Goal: Task Accomplishment & Management: Use online tool/utility

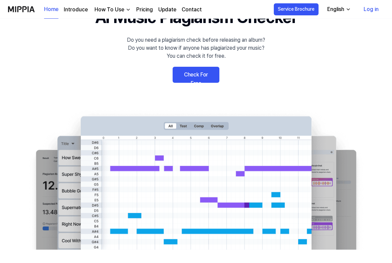
scroll to position [60, 0]
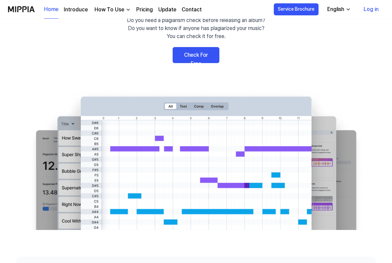
click at [372, 10] on link "Log in" at bounding box center [371, 9] width 26 height 19
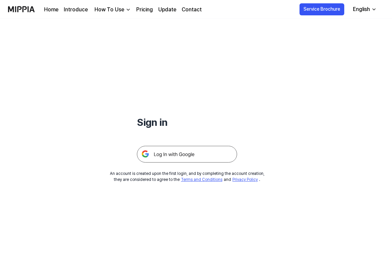
click at [171, 156] on img at bounding box center [187, 154] width 100 height 17
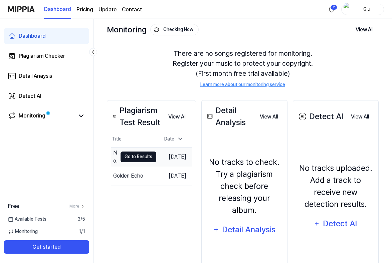
scroll to position [38, 0]
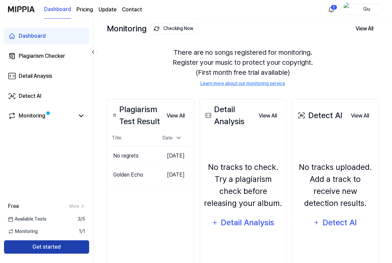
click at [62, 249] on button "Get started" at bounding box center [46, 246] width 85 height 13
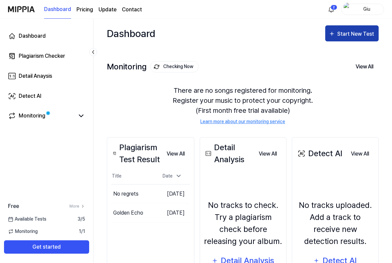
click at [346, 37] on div "Start New Test" at bounding box center [356, 34] width 38 height 9
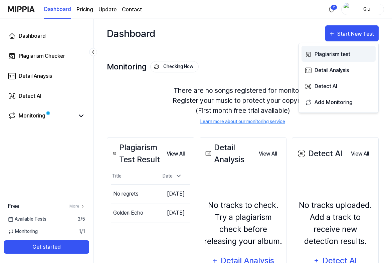
click at [338, 54] on div "Plagiarism test" at bounding box center [344, 54] width 58 height 9
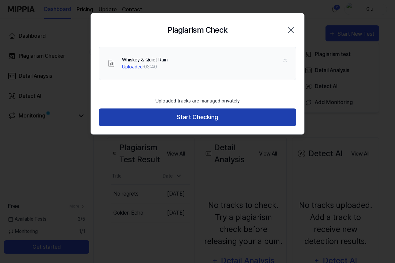
click at [199, 119] on button "Start Checking" at bounding box center [197, 118] width 197 height 18
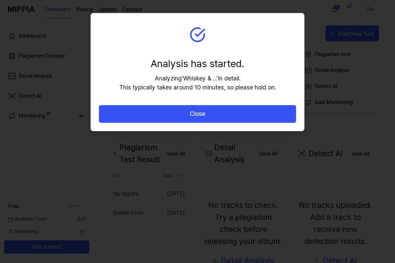
click at [199, 119] on button "Close" at bounding box center [197, 114] width 197 height 18
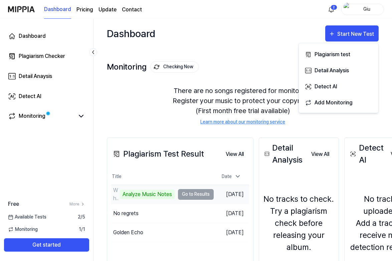
click at [195, 195] on td "Whiskey & Quiet Rain Analyze Music Notes Go to Results" at bounding box center [162, 194] width 103 height 19
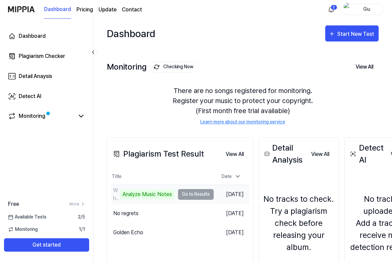
click at [160, 196] on div "Analyze Music Notes" at bounding box center [147, 193] width 55 height 9
click at [206, 194] on td "Whiskey & Quiet Rain Analyze Music Notes Go to Results" at bounding box center [162, 194] width 103 height 19
click at [152, 194] on div "Analyze Music Notes" at bounding box center [147, 193] width 55 height 9
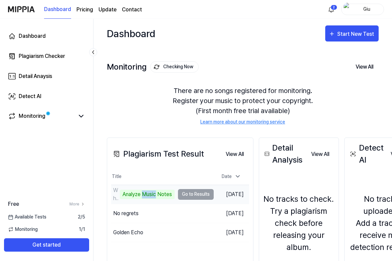
click at [152, 194] on div "Analyze Music Notes" at bounding box center [147, 193] width 55 height 9
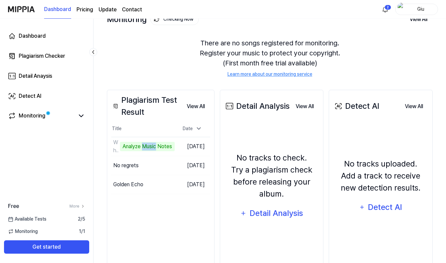
scroll to position [72, 0]
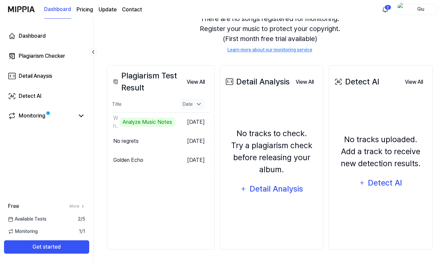
click at [202, 104] on icon at bounding box center [198, 104] width 7 height 7
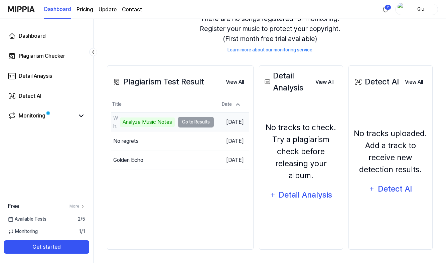
click at [139, 121] on div "Analyze Music Notes" at bounding box center [147, 122] width 55 height 9
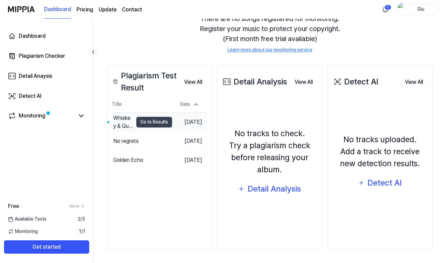
click at [118, 120] on div "Whiskey & Quiet Rain" at bounding box center [123, 122] width 20 height 16
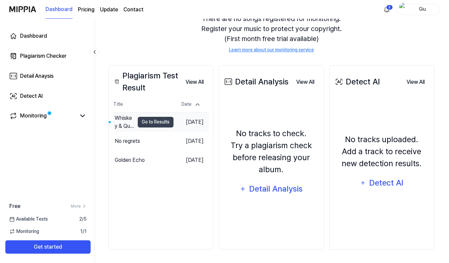
scroll to position [0, 0]
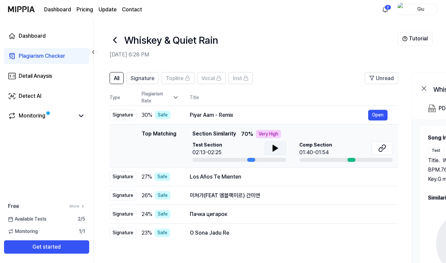
click at [271, 146] on icon at bounding box center [275, 148] width 8 height 8
click at [375, 118] on button "Open" at bounding box center [377, 115] width 19 height 11
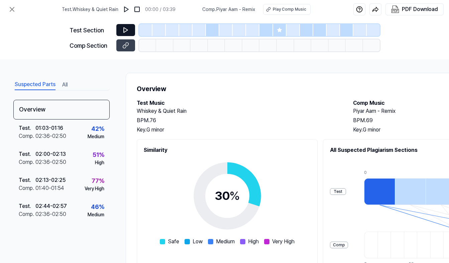
click at [127, 27] on icon at bounding box center [125, 30] width 7 height 7
click at [277, 28] on icon at bounding box center [279, 29] width 5 height 5
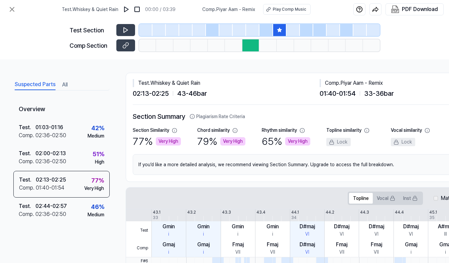
click at [252, 45] on div at bounding box center [250, 45] width 17 height 12
click at [125, 48] on icon at bounding box center [125, 45] width 7 height 7
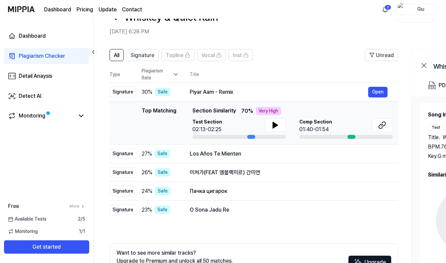
scroll to position [25, 0]
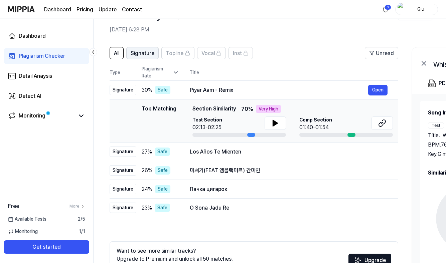
click at [148, 52] on span "Signature" at bounding box center [143, 53] width 24 height 8
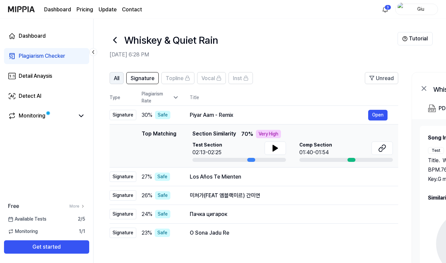
click at [117, 78] on span "All" at bounding box center [116, 78] width 5 height 8
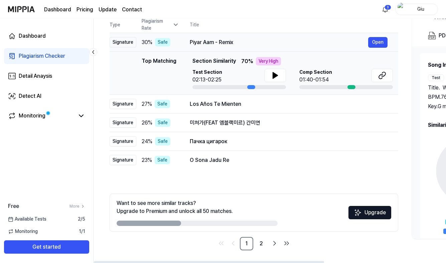
scroll to position [73, 0]
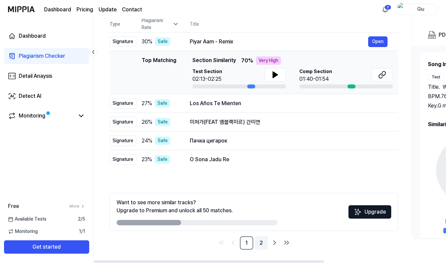
click at [259, 241] on link "2" at bounding box center [261, 242] width 13 height 13
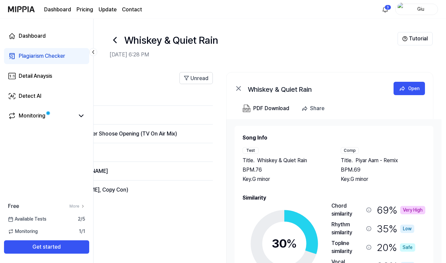
scroll to position [0, 186]
click at [237, 87] on icon at bounding box center [238, 89] width 8 height 8
click at [236, 88] on icon at bounding box center [238, 89] width 8 height 8
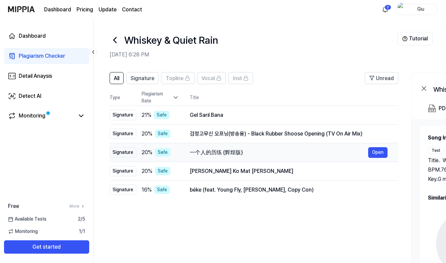
scroll to position [73, 0]
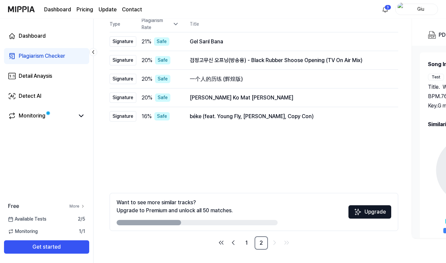
click at [79, 207] on link "More" at bounding box center [77, 206] width 16 height 6
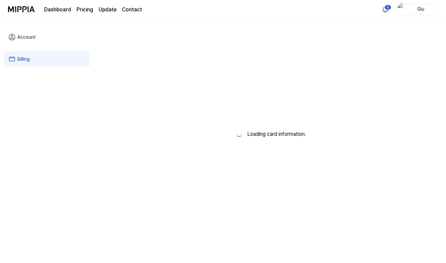
scroll to position [0, 0]
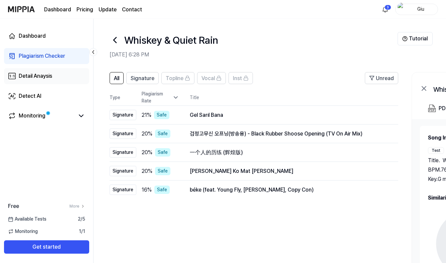
click at [44, 74] on div "Detail Anaysis" at bounding box center [35, 76] width 33 height 8
